Goal: Task Accomplishment & Management: Complete application form

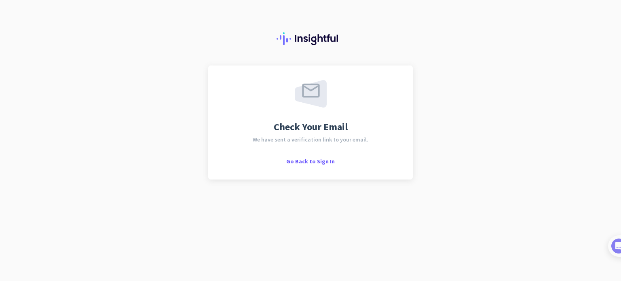
click at [305, 163] on span "Go Back to Sign In" at bounding box center [310, 161] width 49 height 7
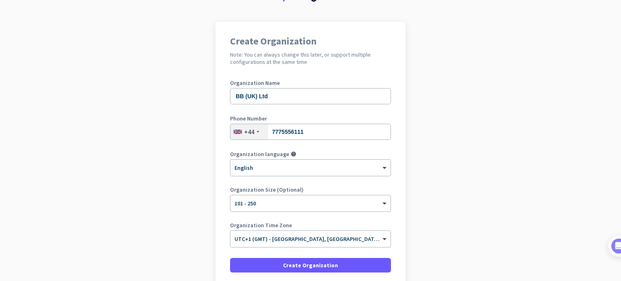
scroll to position [53, 0]
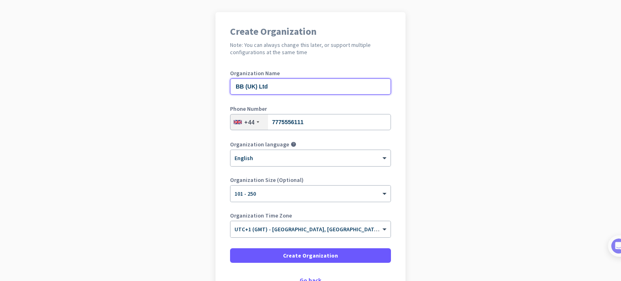
drag, startPoint x: 254, startPoint y: 85, endPoint x: 205, endPoint y: 85, distance: 48.9
click at [205, 85] on app-onboarding-organization "Create Organization Note: You can always change this later, or support multiple…" at bounding box center [310, 175] width 621 height 326
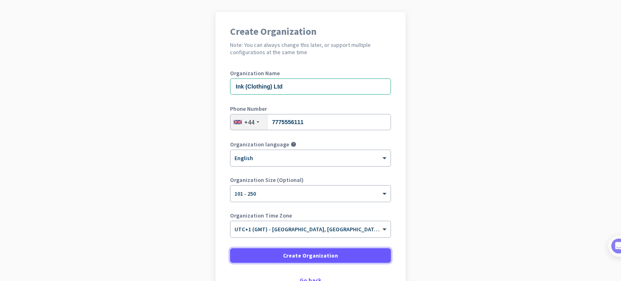
drag, startPoint x: 309, startPoint y: 254, endPoint x: 322, endPoint y: 97, distance: 157.5
click at [322, 97] on form "Organization Name Ink (Clothing) Ltd Phone Number [PHONE_NUMBER] Organization l…" at bounding box center [310, 166] width 161 height 193
drag, startPoint x: 291, startPoint y: 84, endPoint x: 221, endPoint y: 80, distance: 70.1
click at [221, 80] on div "Create Organization Note: You can always change this later, or support multiple…" at bounding box center [311, 155] width 190 height 286
type input "Batra Group"
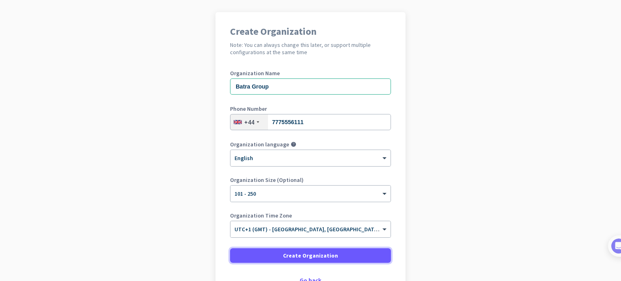
drag, startPoint x: 299, startPoint y: 254, endPoint x: 314, endPoint y: 178, distance: 77.9
click at [314, 178] on form "Organization Name Batra Group Phone Number [PHONE_NUMBER] Organization language…" at bounding box center [310, 166] width 161 height 193
click at [295, 255] on span "Create Organization" at bounding box center [310, 256] width 55 height 8
